Goal: Transaction & Acquisition: Download file/media

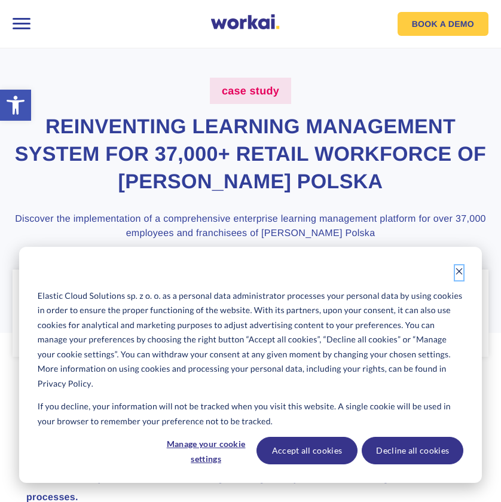
click at [463, 272] on icon "Dismiss cookie banner" at bounding box center [459, 271] width 8 height 8
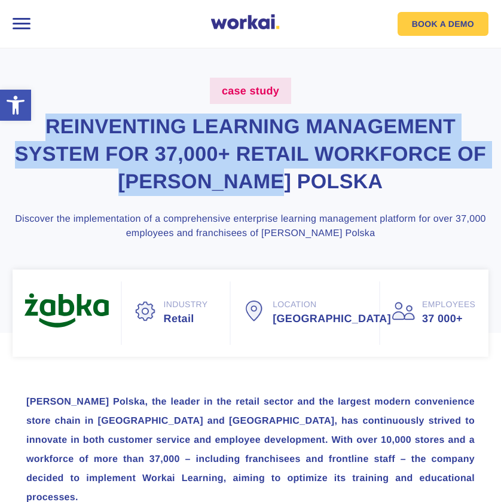
drag, startPoint x: 45, startPoint y: 127, endPoint x: 357, endPoint y: 169, distance: 314.9
click at [357, 169] on h1 "Reinventing learning management system for 37,000+ retail workforce of Żabka Po…" at bounding box center [251, 155] width 476 height 82
click at [323, 184] on h1 "Reinventing learning management system for 37,000+ retail workforce of Żabka Po…" at bounding box center [251, 155] width 476 height 82
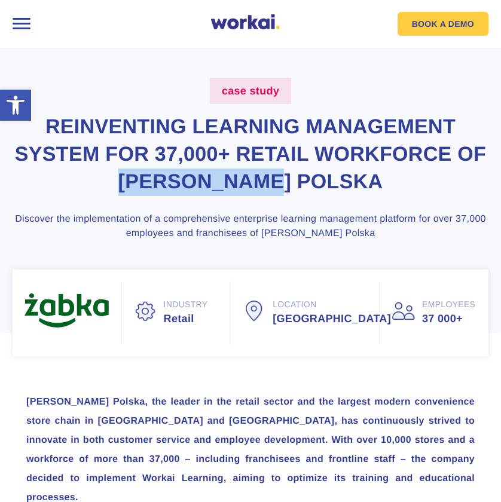
drag, startPoint x: 334, startPoint y: 184, endPoint x: 175, endPoint y: 183, distance: 159.6
click at [175, 183] on h1 "Reinventing learning management system for 37,000+ retail workforce of Żabka Po…" at bounding box center [251, 155] width 476 height 82
copy h1 "Żabka Polska"
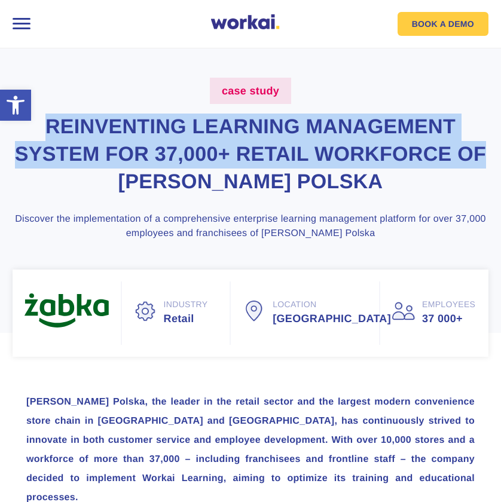
drag, startPoint x: 48, startPoint y: 127, endPoint x: 484, endPoint y: 148, distance: 435.7
click at [484, 148] on h1 "Reinventing learning management system for 37,000+ retail workforce of Żabka Po…" at bounding box center [251, 155] width 476 height 82
copy h1 "Reinventing learning management system for 37,000+ retail workforce of"
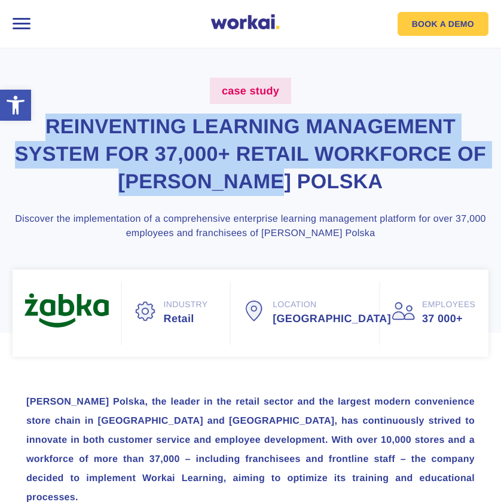
drag, startPoint x: 335, startPoint y: 182, endPoint x: 43, endPoint y: 133, distance: 295.8
click at [43, 133] on h1 "Reinventing learning management system for 37,000+ retail workforce of Żabka Po…" at bounding box center [251, 155] width 476 height 82
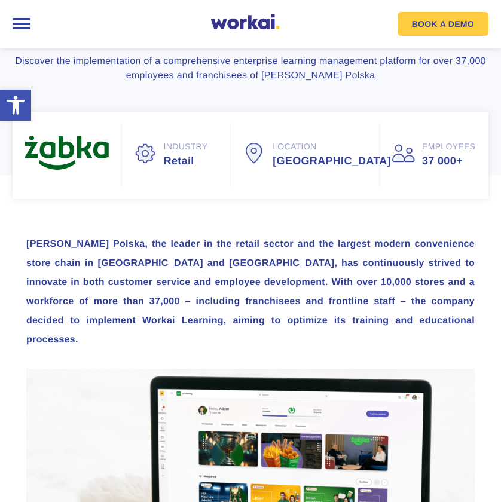
scroll to position [161, 0]
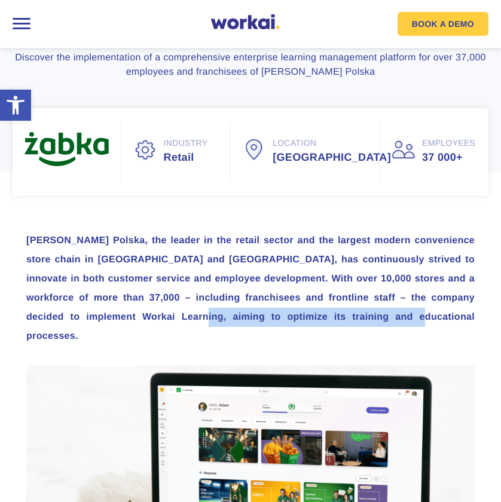
drag, startPoint x: 153, startPoint y: 304, endPoint x: 279, endPoint y: 311, distance: 125.8
click at [279, 311] on h3 "Żabka Polska, the leader in the retail sector and the largest modern convenienc…" at bounding box center [250, 288] width 448 height 115
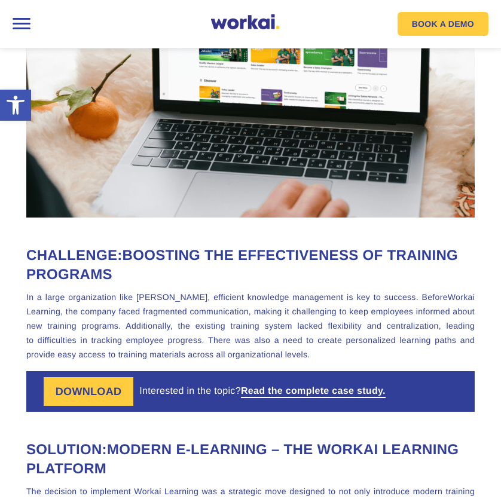
scroll to position [613, 0]
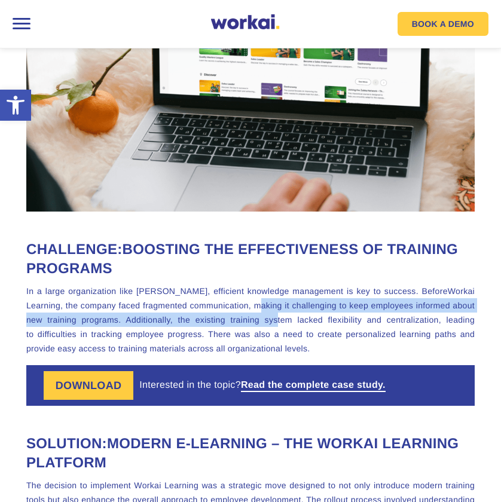
drag, startPoint x: 209, startPoint y: 276, endPoint x: 221, endPoint y: 283, distance: 13.8
click at [221, 284] on p "In a large organization like Żabka, efficient knowledge management is key to su…" at bounding box center [250, 320] width 448 height 72
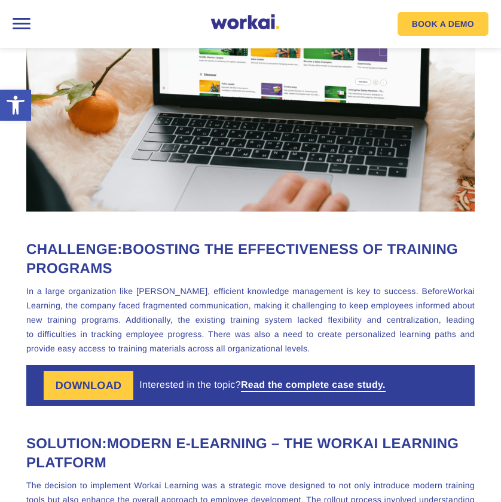
click at [240, 292] on p "In a large organization like Żabka, efficient knowledge management is key to su…" at bounding box center [250, 320] width 448 height 72
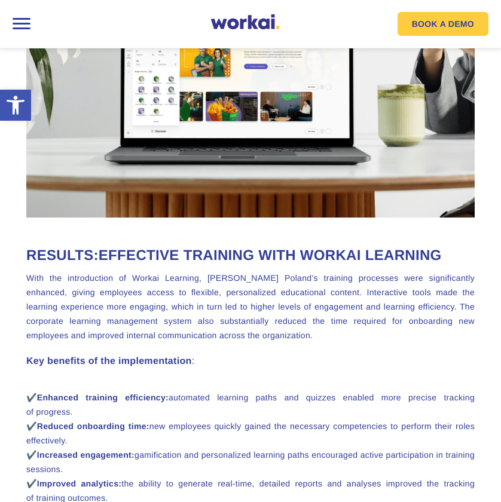
scroll to position [1375, 0]
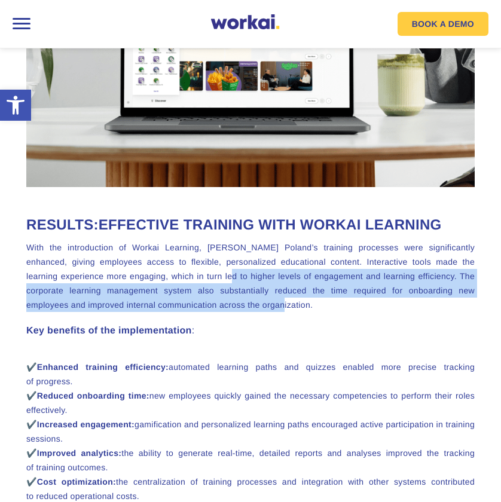
drag, startPoint x: 182, startPoint y: 242, endPoint x: 237, endPoint y: 268, distance: 61.0
click at [237, 268] on p "With the introduction of Workai Learning, Żabka Poland’s training processes wer…" at bounding box center [250, 276] width 448 height 72
click at [324, 260] on p "With the introduction of Workai Learning, Żabka Poland’s training processes wer…" at bounding box center [250, 276] width 448 height 72
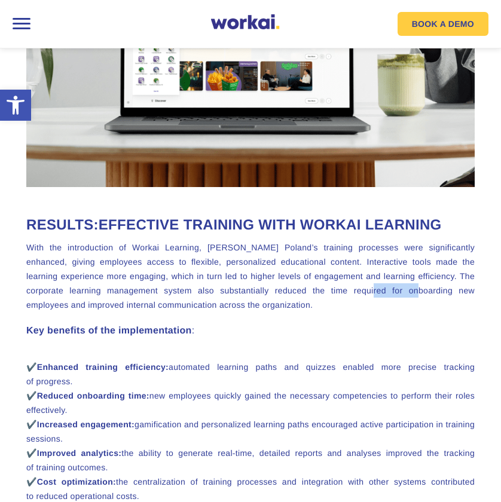
drag, startPoint x: 308, startPoint y: 260, endPoint x: 349, endPoint y: 259, distance: 41.3
click at [349, 259] on p "With the introduction of Workai Learning, Żabka Poland’s training processes wer…" at bounding box center [250, 276] width 448 height 72
click at [343, 270] on p "With the introduction of Workai Learning, Żabka Poland’s training processes wer…" at bounding box center [250, 276] width 448 height 72
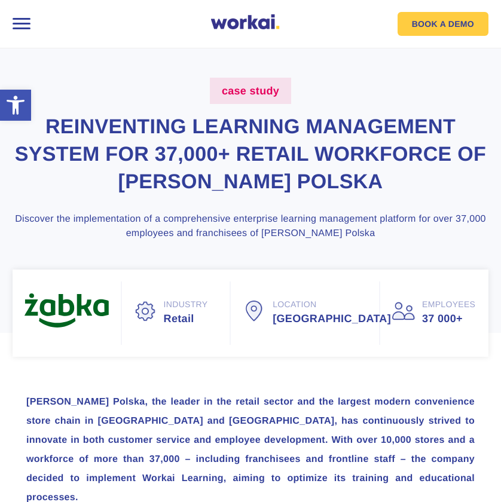
scroll to position [0, 0]
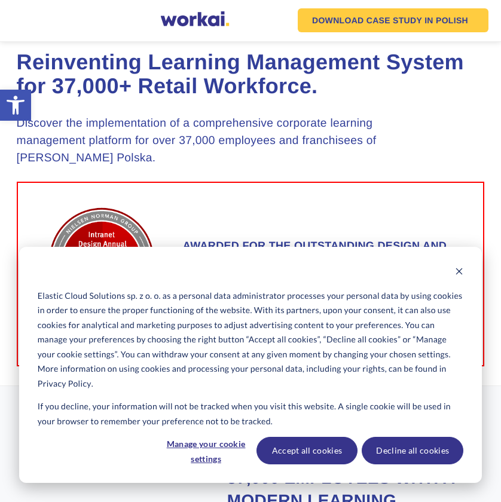
scroll to position [473, 0]
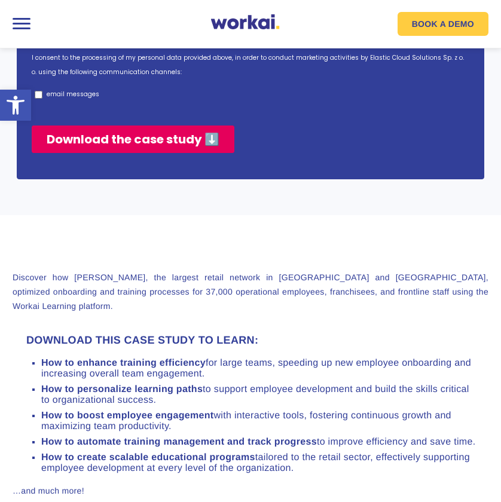
scroll to position [910, 0]
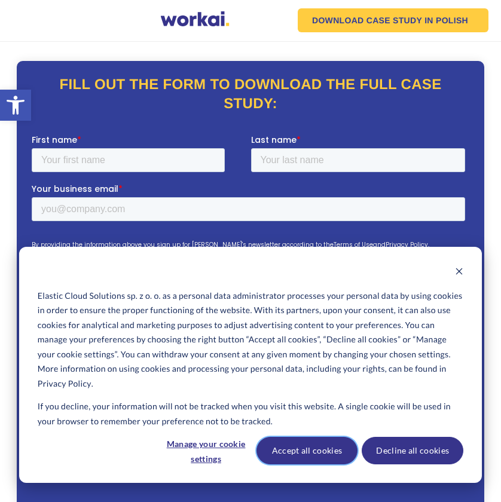
click at [318, 453] on button "Accept all cookies" at bounding box center [307, 450] width 102 height 27
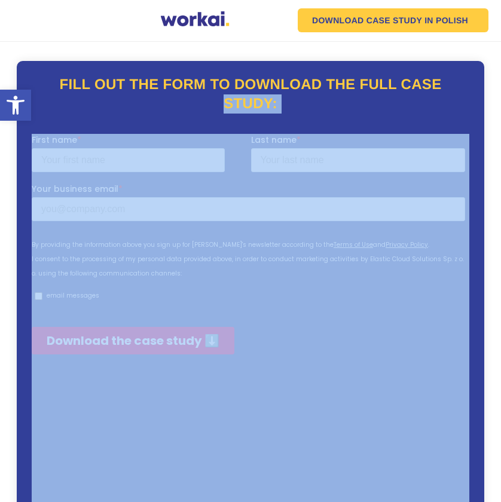
drag, startPoint x: 198, startPoint y: 237, endPoint x: 179, endPoint y: 143, distance: 95.9
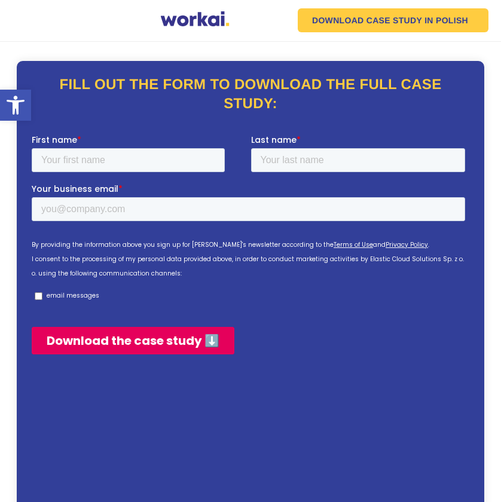
click at [179, 23] on div "Why Workai? Why Workai? Intranet ROI calculator Security Products Workai Intran…" at bounding box center [251, 20] width 476 height 24
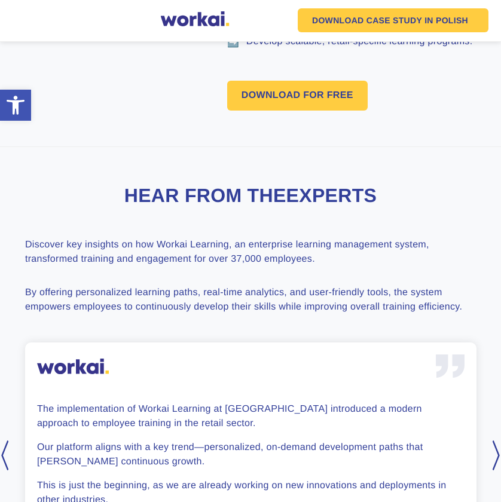
scroll to position [1407, 0]
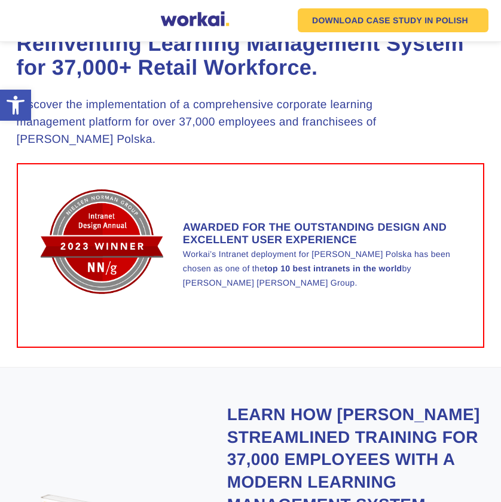
scroll to position [548, 0]
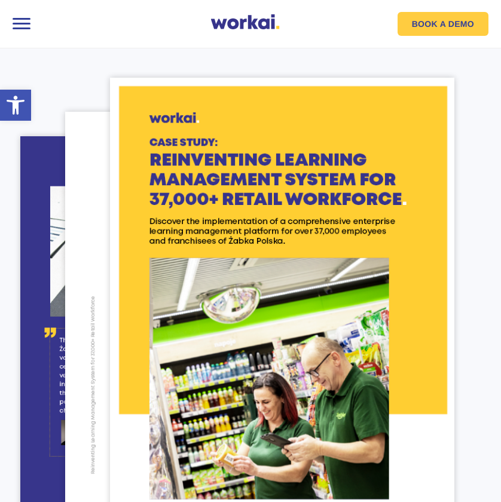
click at [19, 28] on div at bounding box center [21, 23] width 25 height 25
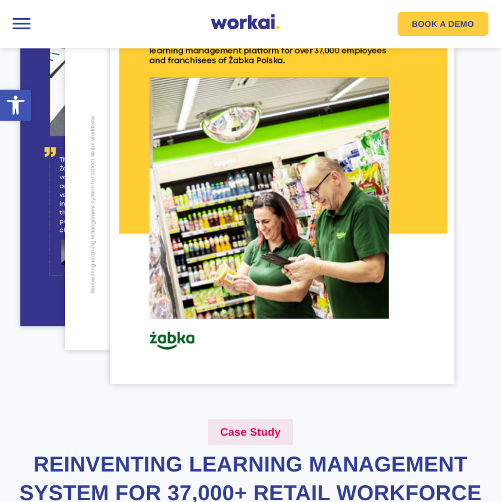
scroll to position [360, 0]
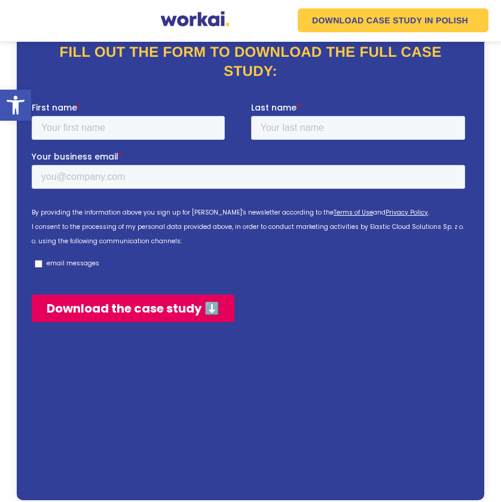
scroll to position [36, 0]
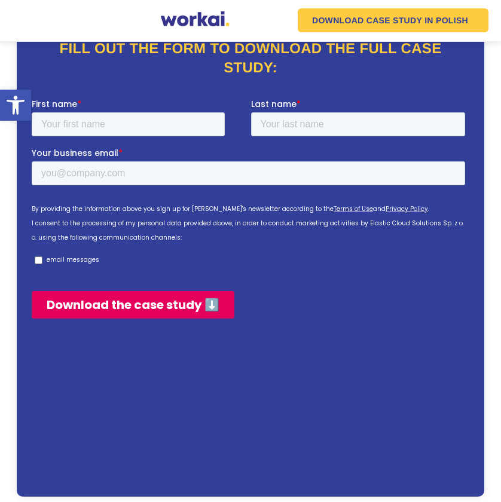
click at [190, 308] on input "Download the case study ⬇️" at bounding box center [132, 304] width 203 height 27
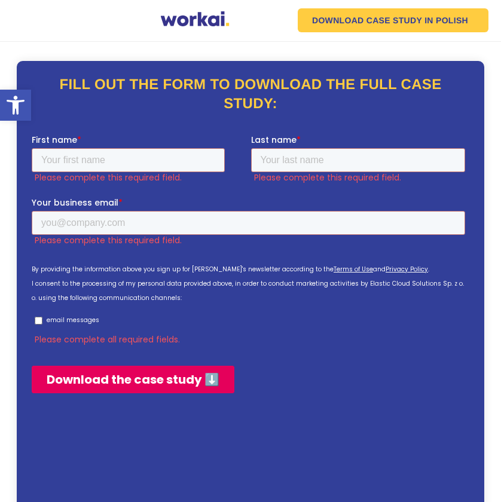
scroll to position [0, 0]
click at [177, 56] on div "CASE STUDY Reinventing Learning Management System for 37,000+ Retail Workforce.…" at bounding box center [251, 477] width 468 height 870
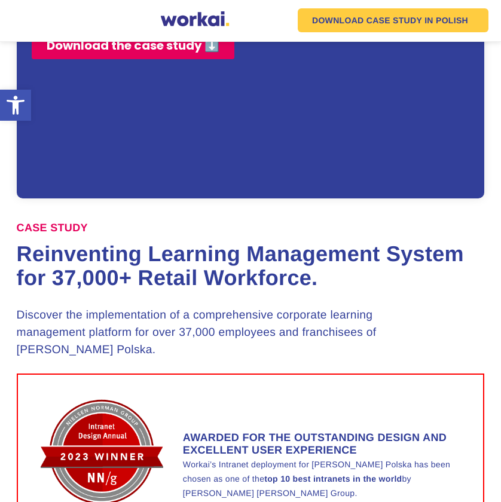
scroll to position [472, 0]
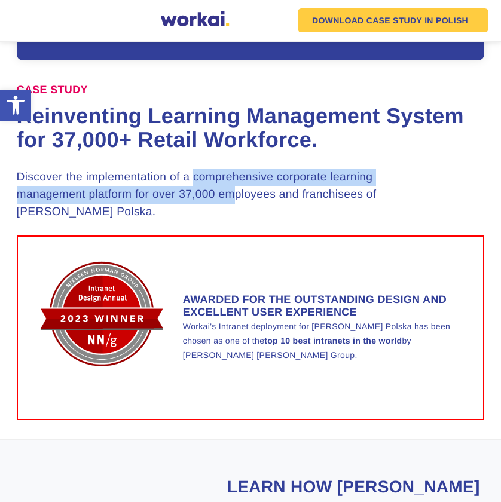
drag, startPoint x: 196, startPoint y: 178, endPoint x: 230, endPoint y: 198, distance: 38.9
click at [230, 198] on h3 "Discover the implementation of a comprehensive corporate learning management pl…" at bounding box center [227, 194] width 421 height 51
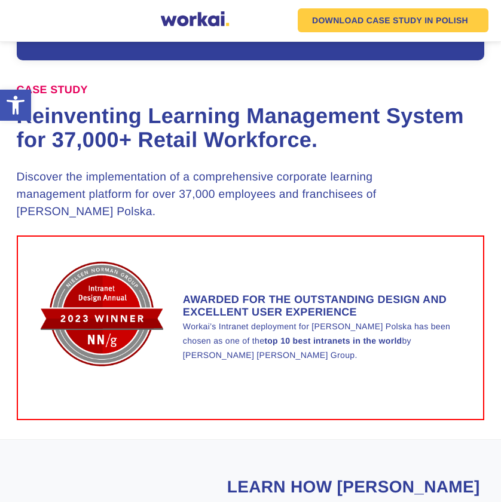
click at [381, 189] on h3 "Discover the implementation of a comprehensive corporate learning management pl…" at bounding box center [227, 194] width 421 height 51
drag, startPoint x: 381, startPoint y: 189, endPoint x: 381, endPoint y: 207, distance: 17.9
click at [381, 207] on h3 "Discover the implementation of a comprehensive corporate learning management pl…" at bounding box center [227, 194] width 421 height 51
click at [73, 213] on h3 "Discover the implementation of a comprehensive corporate learning management pl…" at bounding box center [227, 194] width 421 height 51
drag, startPoint x: 49, startPoint y: 210, endPoint x: 381, endPoint y: 188, distance: 333.1
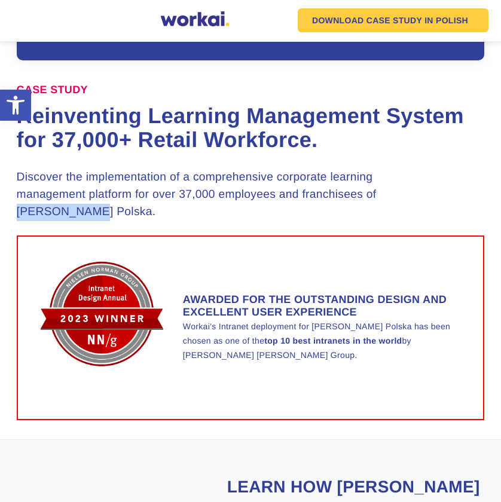
click at [381, 188] on h3 "Discover the implementation of a comprehensive corporate learning management pl…" at bounding box center [227, 194] width 421 height 51
copy h3 "Żabka Polska"
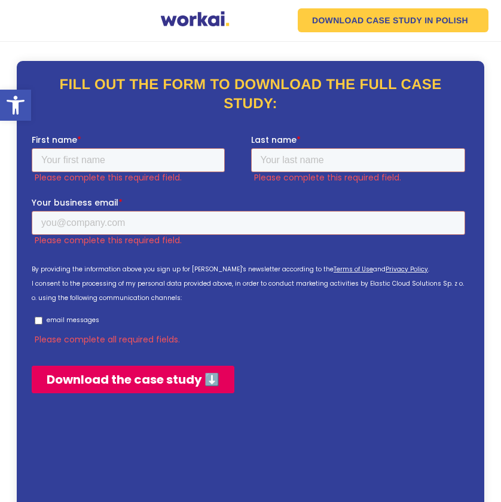
scroll to position [0, 0]
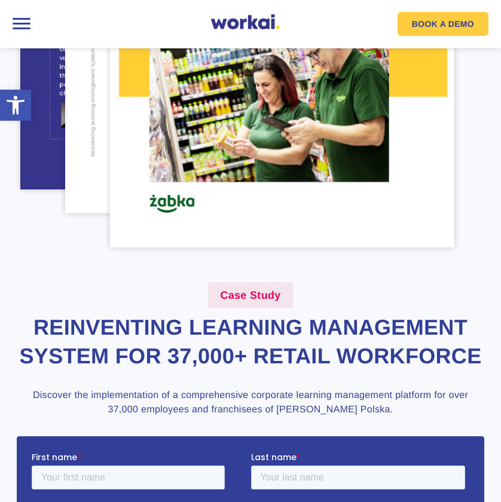
click at [250, 288] on label "Case Study" at bounding box center [250, 295] width 84 height 26
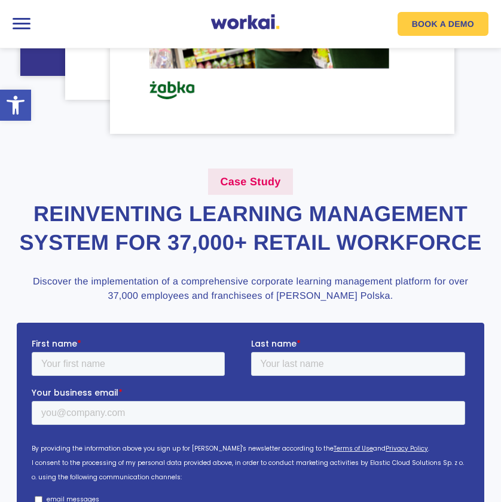
scroll to position [448, 0]
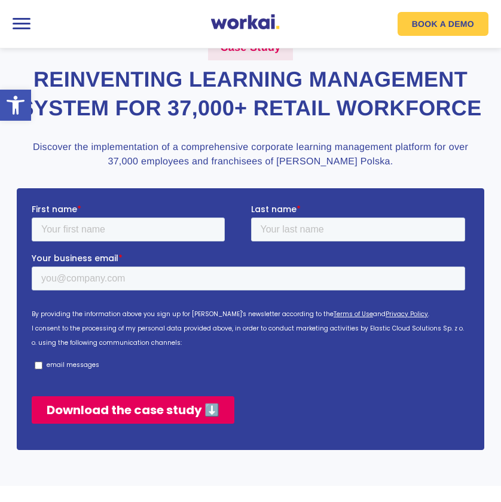
scroll to position [560, 0]
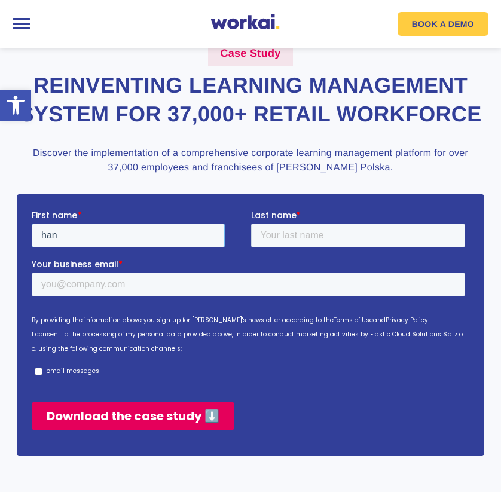
type input "han"
type input "ngo"
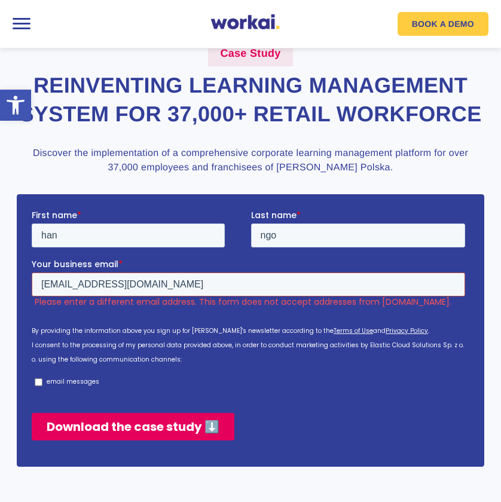
drag, startPoint x: 146, startPoint y: 282, endPoint x: 97, endPoint y: 287, distance: 49.3
click at [97, 287] on input "han241206@gmail.com" at bounding box center [247, 284] width 433 height 24
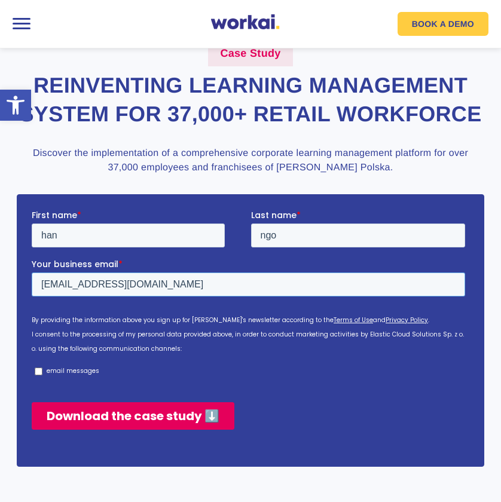
click at [88, 287] on input "han241206@rmit.edu.vn" at bounding box center [247, 284] width 433 height 24
type input "han241206@rmit.edu.vn"
click at [133, 412] on input "Download the case study ⬇️" at bounding box center [132, 415] width 203 height 27
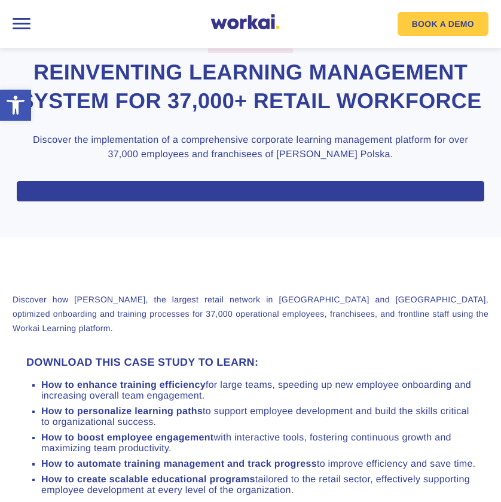
scroll to position [0, 0]
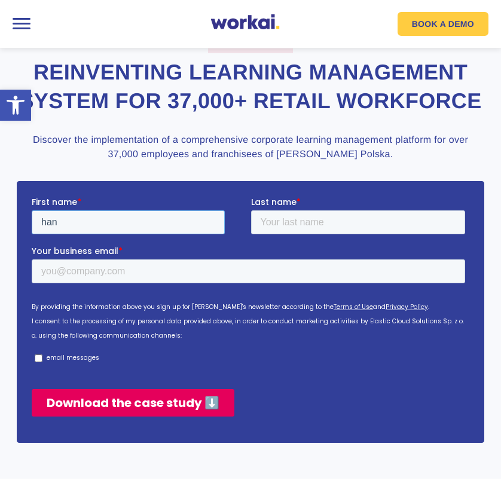
type input "han"
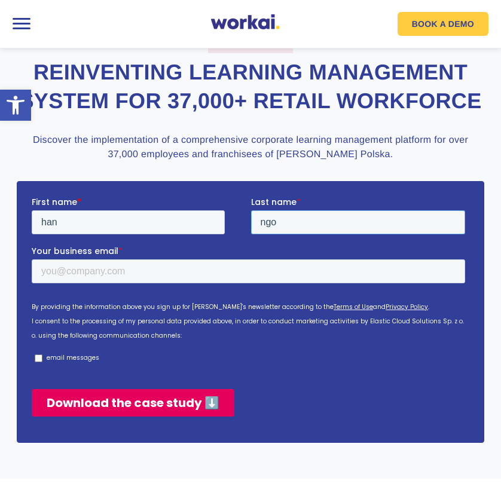
type input "ngo"
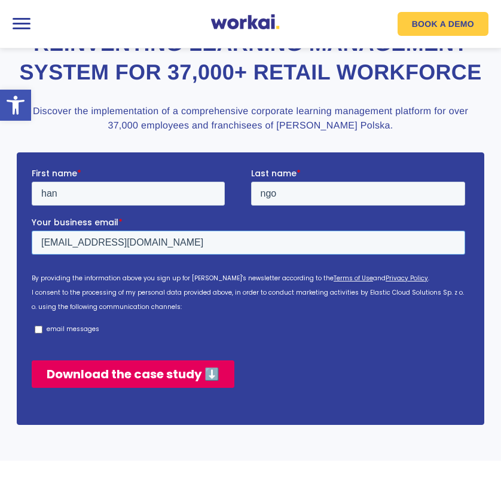
scroll to position [604, 0]
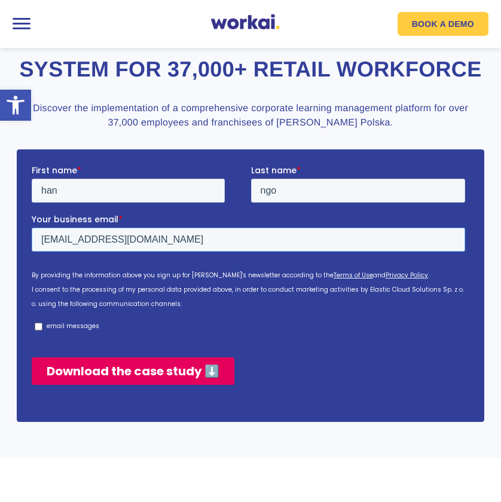
type input "s4118003@rmit.edu.vn"
click at [175, 370] on input "Download the case study ⬇️" at bounding box center [132, 370] width 203 height 27
